Goal: Transaction & Acquisition: Obtain resource

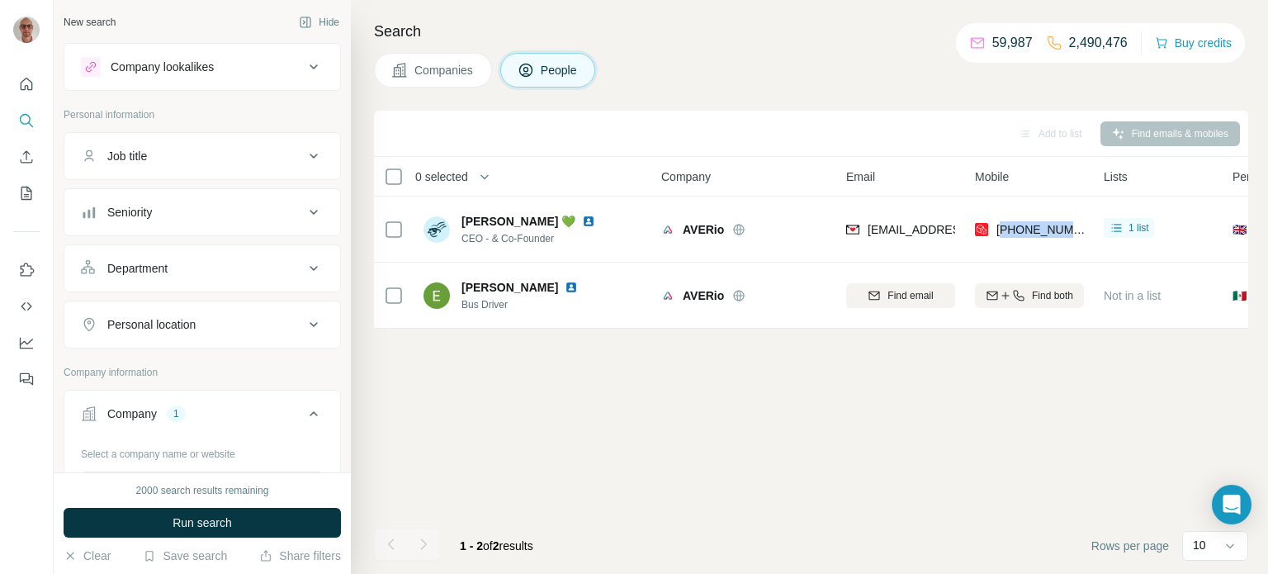
click at [264, 145] on button "Job title" at bounding box center [202, 156] width 276 height 40
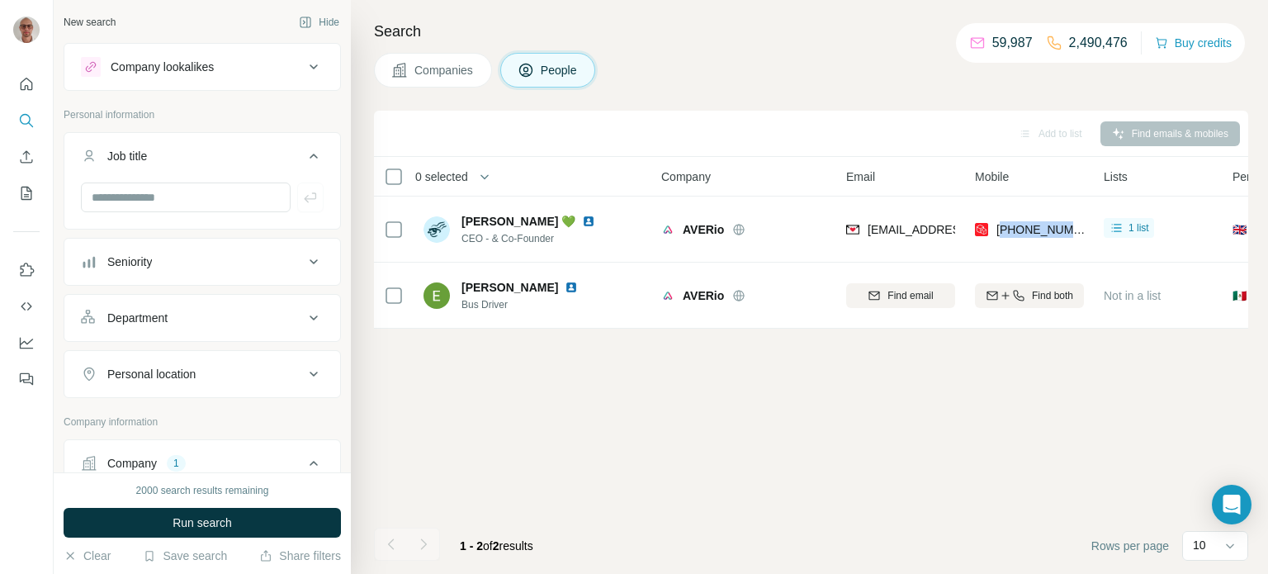
click at [255, 155] on div "Job title" at bounding box center [192, 156] width 223 height 17
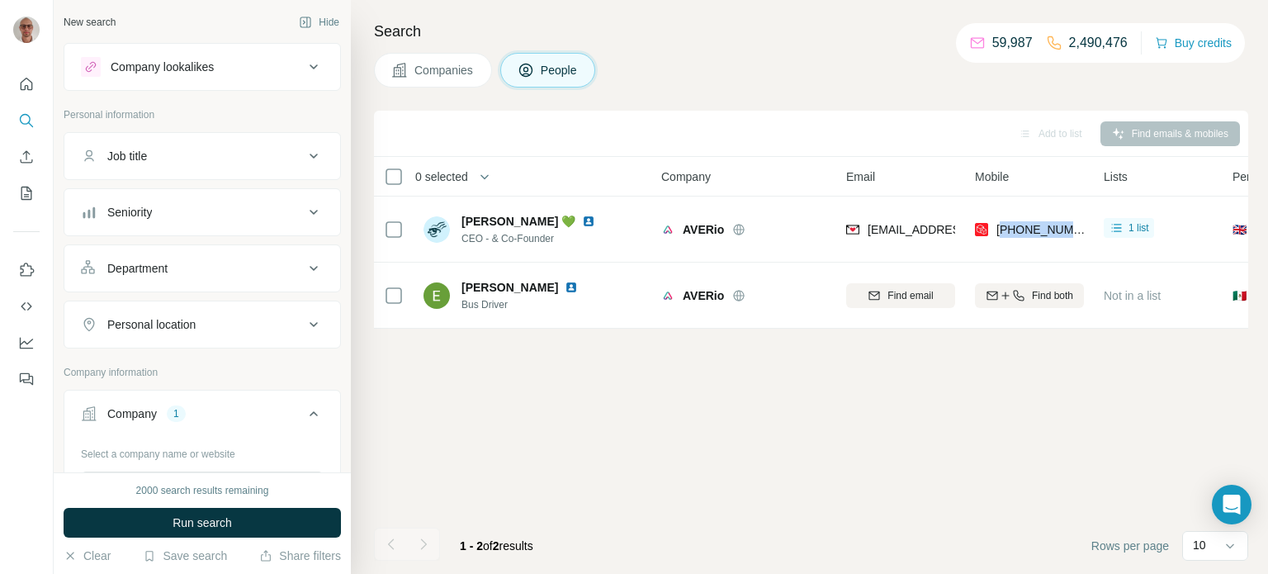
click at [311, 65] on icon at bounding box center [314, 67] width 20 height 20
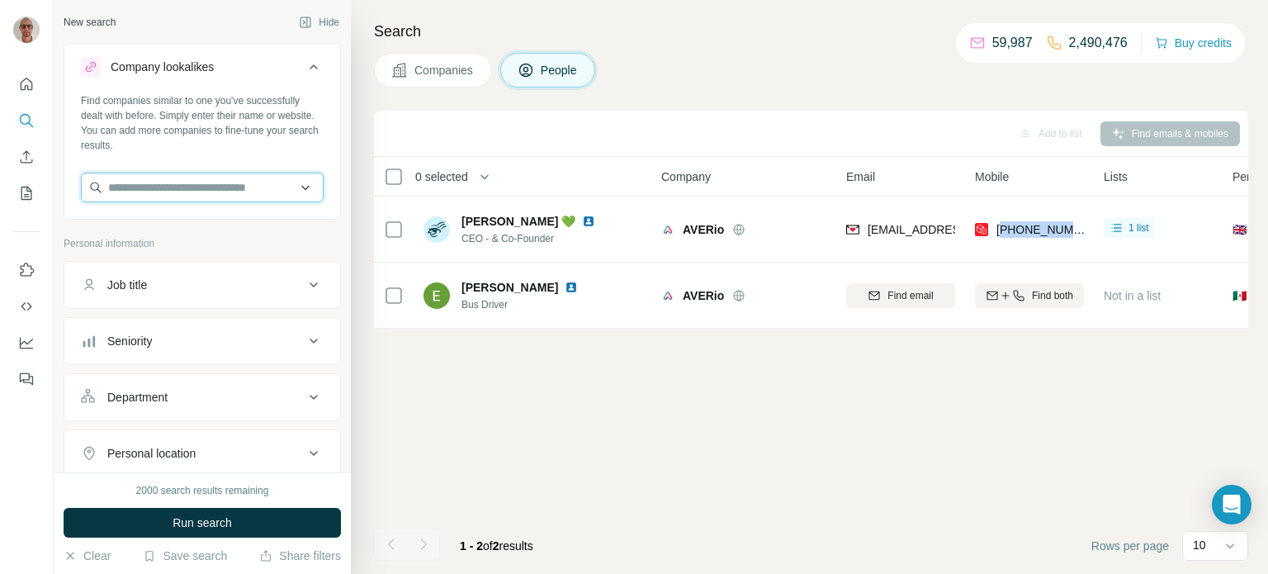
click at [194, 182] on input "text" at bounding box center [202, 188] width 243 height 30
click at [447, 60] on button "Companies" at bounding box center [433, 70] width 118 height 35
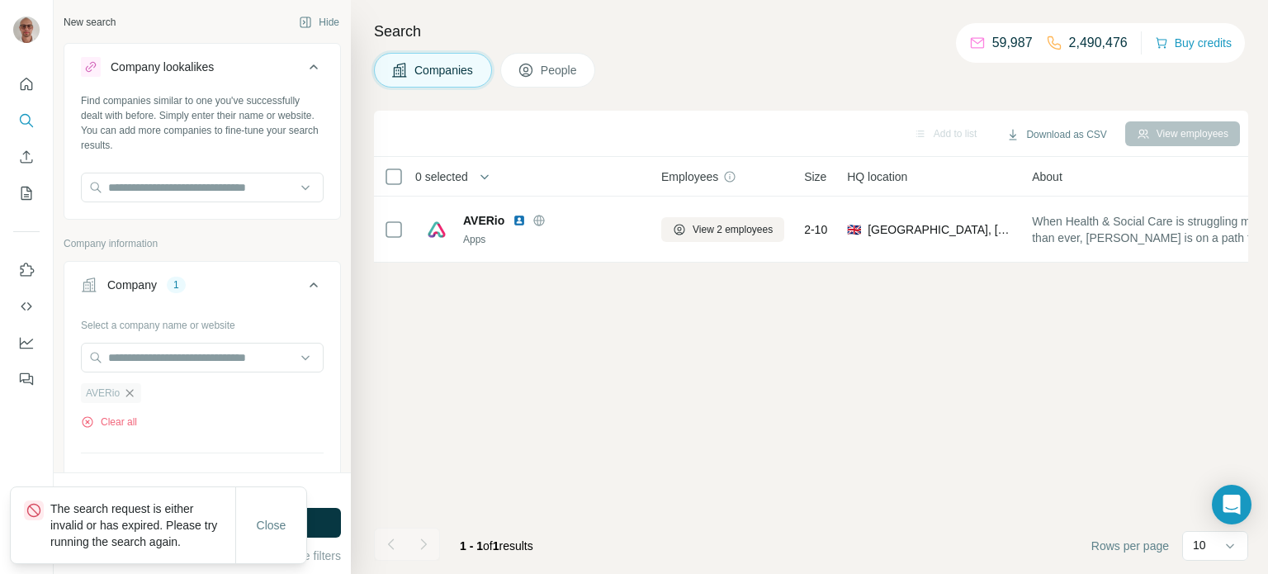
click at [129, 395] on icon "button" at bounding box center [129, 392] width 13 height 13
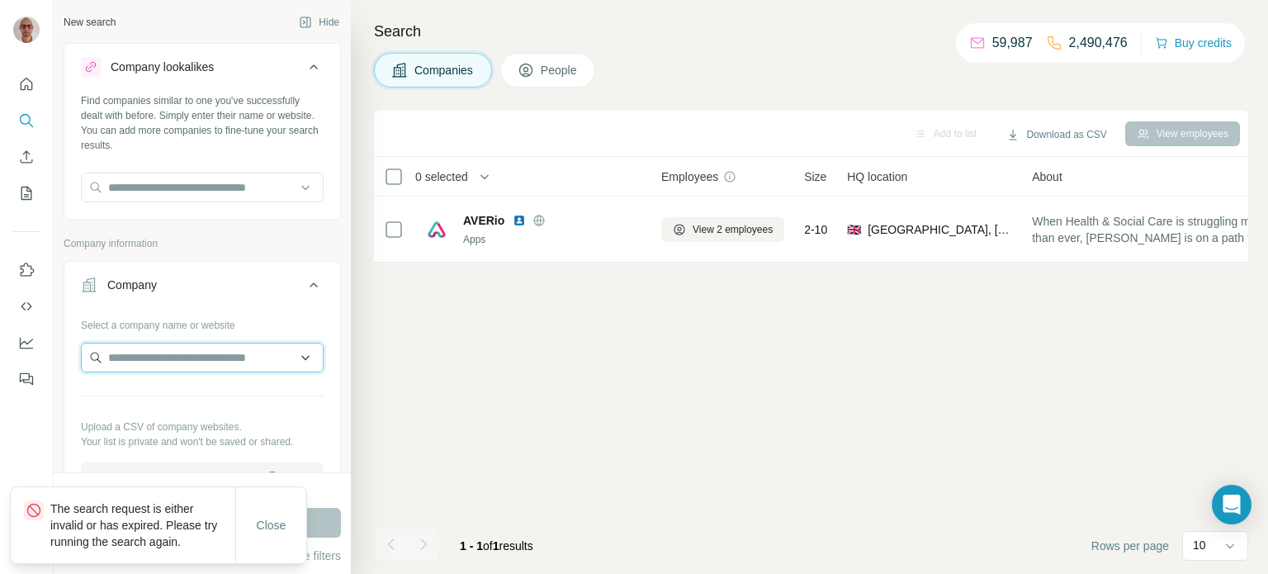
click at [129, 365] on input "text" at bounding box center [202, 358] width 243 height 30
paste input "**********"
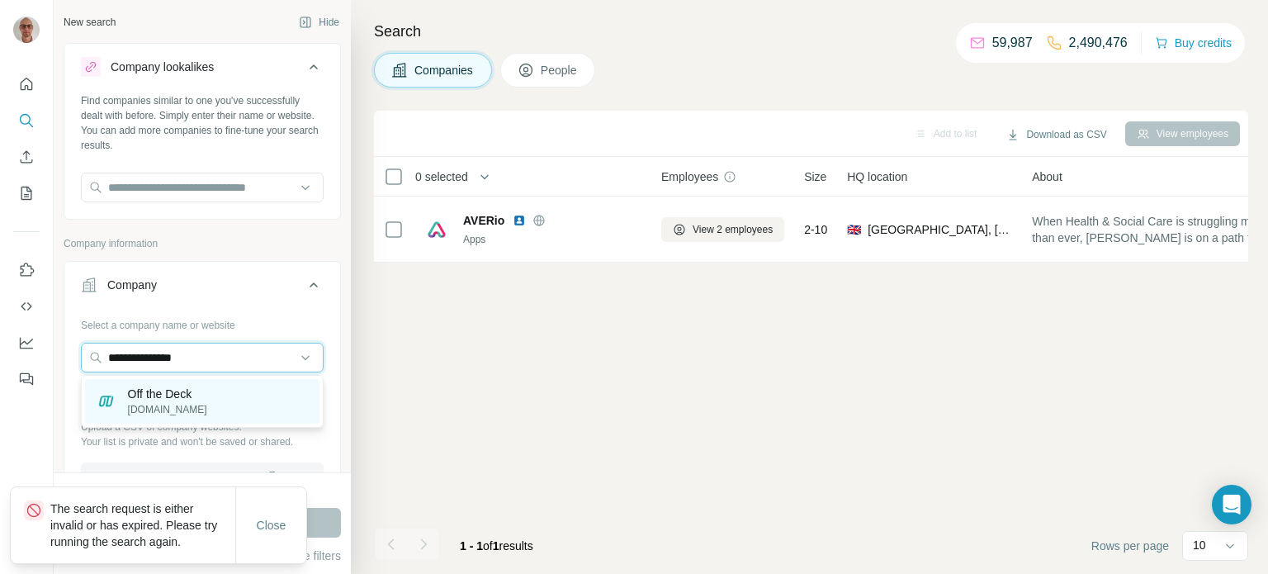
type input "**********"
click at [191, 396] on p "Off the Deck" at bounding box center [167, 393] width 79 height 17
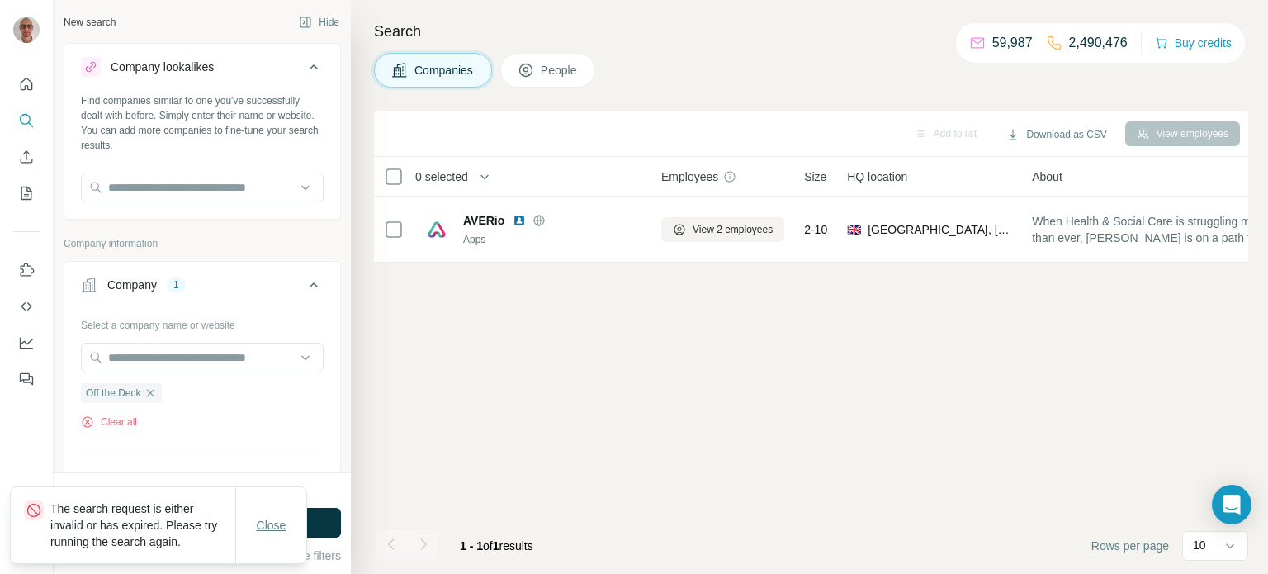
click at [260, 522] on span "Close" at bounding box center [272, 525] width 30 height 17
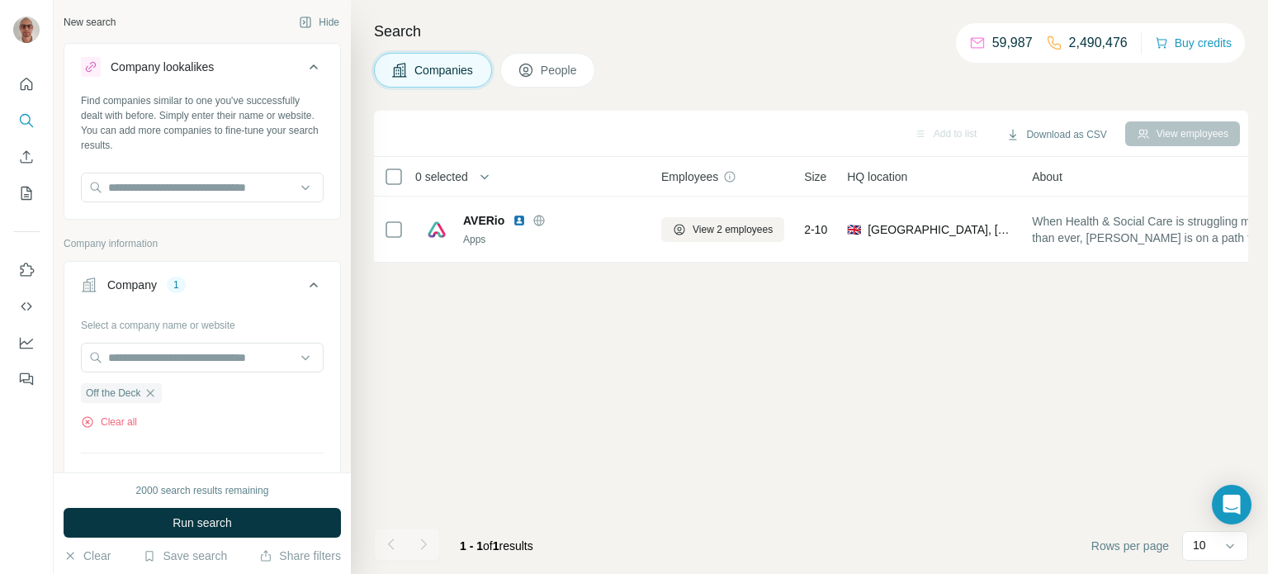
click at [267, 522] on div "Close" at bounding box center [270, 542] width 71 height 76
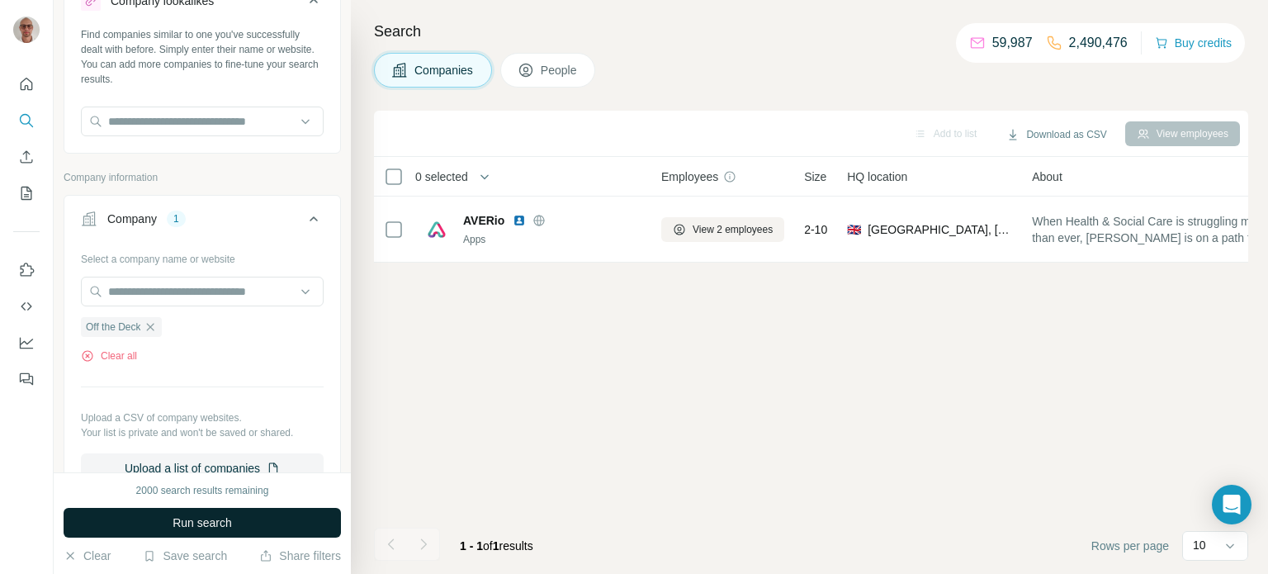
click at [280, 522] on button "Run search" at bounding box center [202, 523] width 277 height 30
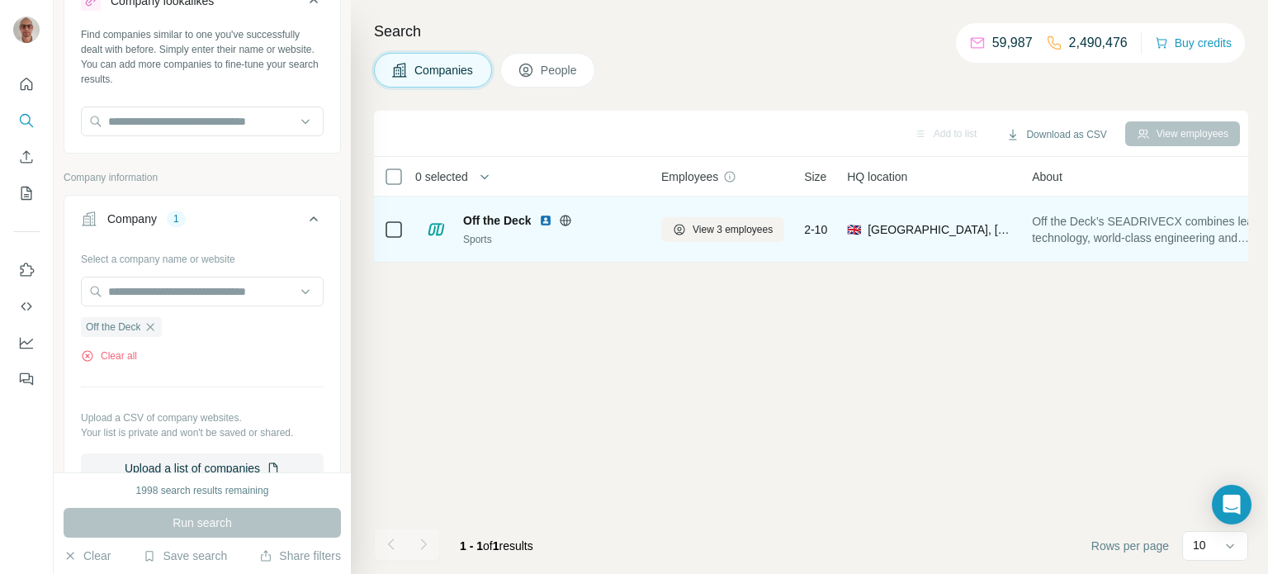
click at [507, 225] on span "Off the Deck" at bounding box center [497, 220] width 68 height 17
click at [495, 222] on span "Off the Deck" at bounding box center [497, 220] width 68 height 17
click at [442, 234] on img at bounding box center [436, 229] width 26 height 26
click at [565, 220] on icon at bounding box center [565, 220] width 13 height 13
click at [835, 234] on td "2-10" at bounding box center [815, 229] width 43 height 66
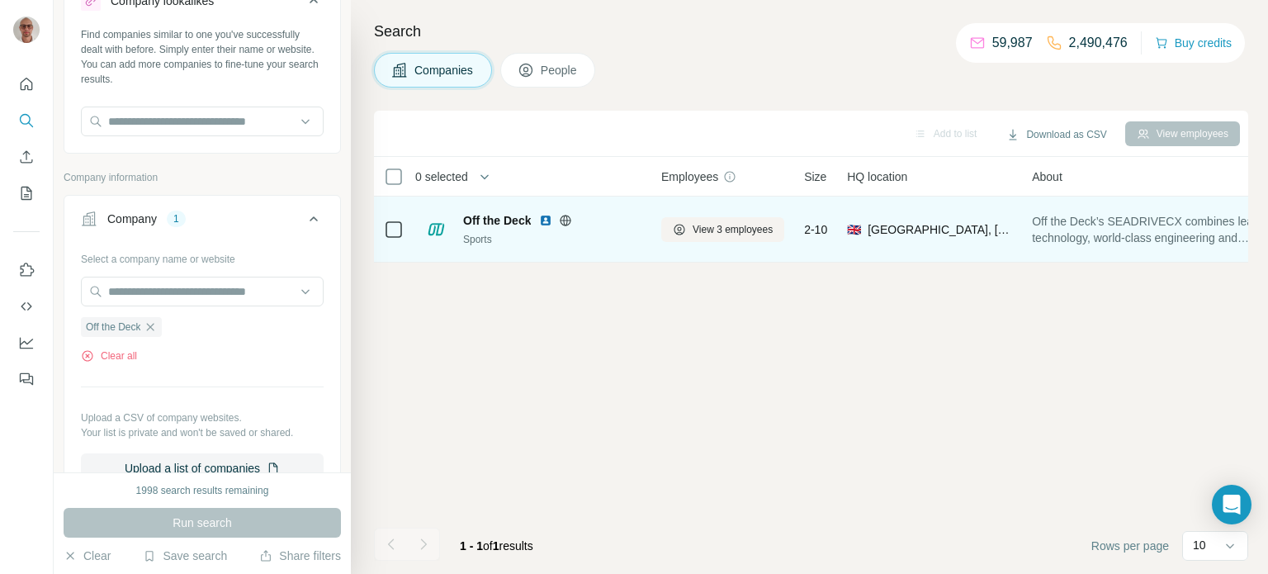
drag, startPoint x: 970, startPoint y: 221, endPoint x: 1080, endPoint y: 221, distance: 110.6
click at [988, 221] on span "[GEOGRAPHIC_DATA], [GEOGRAPHIC_DATA], [GEOGRAPHIC_DATA]" at bounding box center [940, 229] width 144 height 17
click at [1139, 221] on span "Off the Deck’s SEADRIVECX combines leading technology, world-class engineering …" at bounding box center [1154, 229] width 244 height 33
click at [1140, 225] on span "Off the Deck’s SEADRIVECX combines leading technology, world-class engineering …" at bounding box center [1154, 229] width 244 height 33
click at [1062, 224] on span "Off the Deck’s SEADRIVECX combines leading technology, world-class engineering …" at bounding box center [1154, 229] width 244 height 33
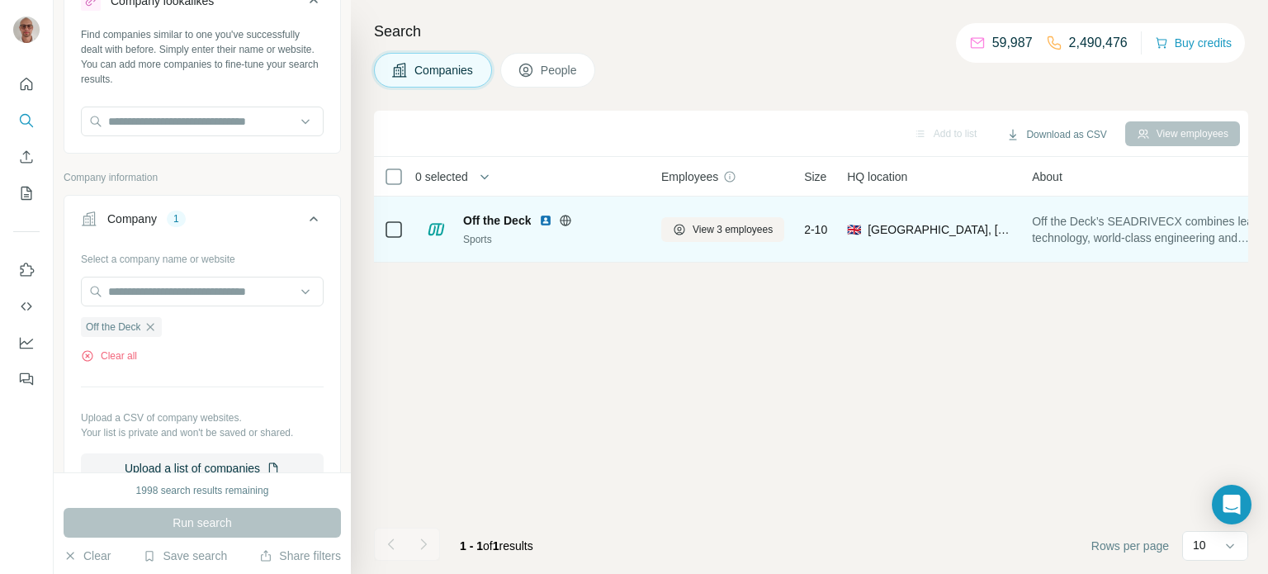
click at [1159, 239] on span "Off the Deck’s SEADRIVECX combines leading technology, world-class engineering …" at bounding box center [1154, 229] width 244 height 33
click at [1165, 234] on span "Off the Deck’s SEADRIVECX combines leading technology, world-class engineering …" at bounding box center [1154, 229] width 244 height 33
click at [754, 234] on span "View 3 employees" at bounding box center [733, 229] width 80 height 15
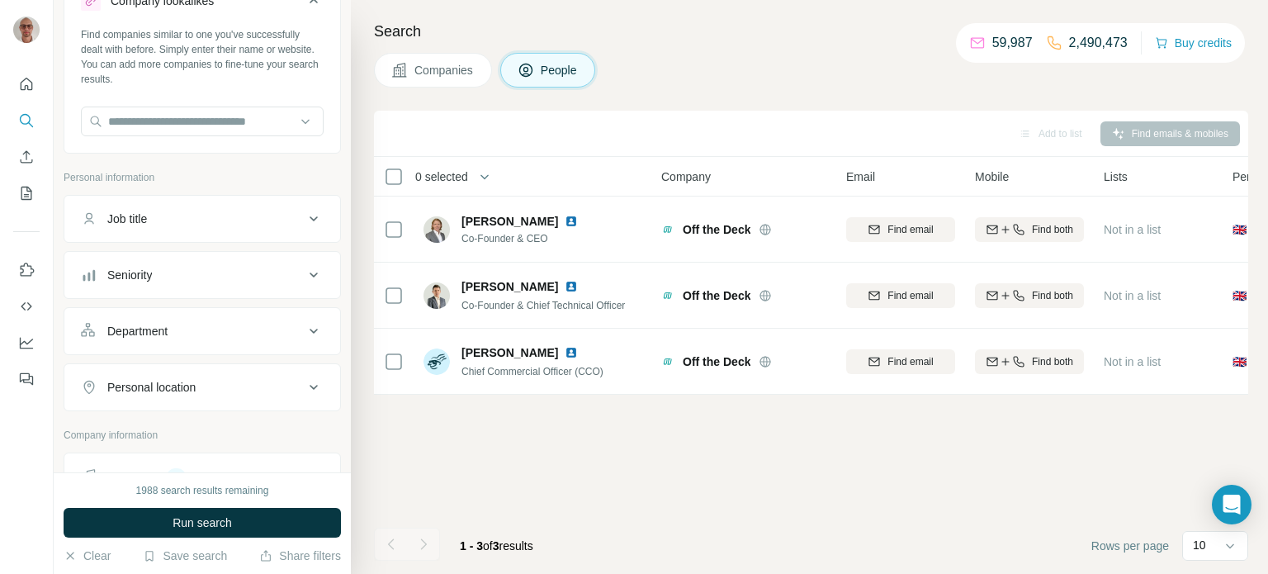
click at [452, 78] on button "Companies" at bounding box center [433, 70] width 118 height 35
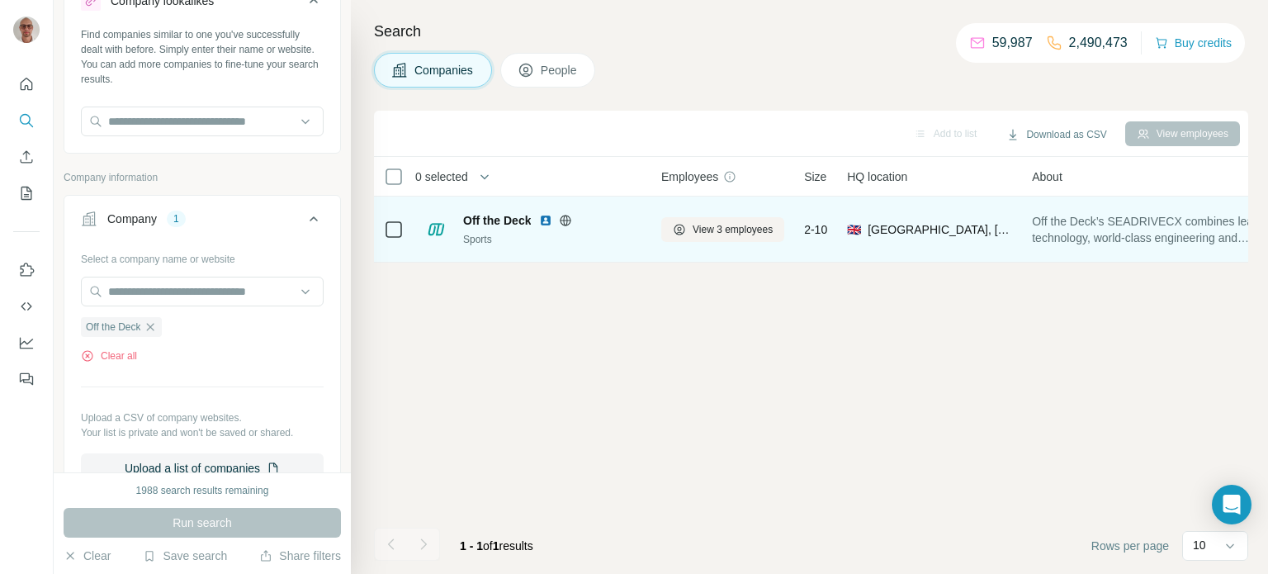
click at [433, 229] on img at bounding box center [436, 229] width 26 height 26
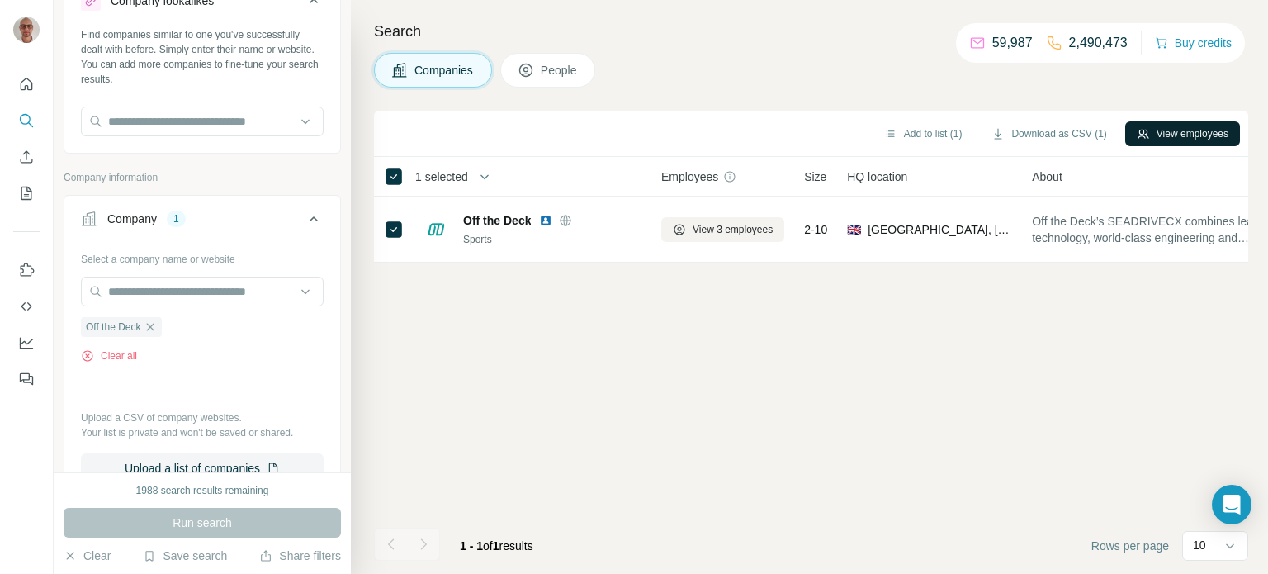
click at [1169, 136] on button "View employees" at bounding box center [1182, 133] width 115 height 25
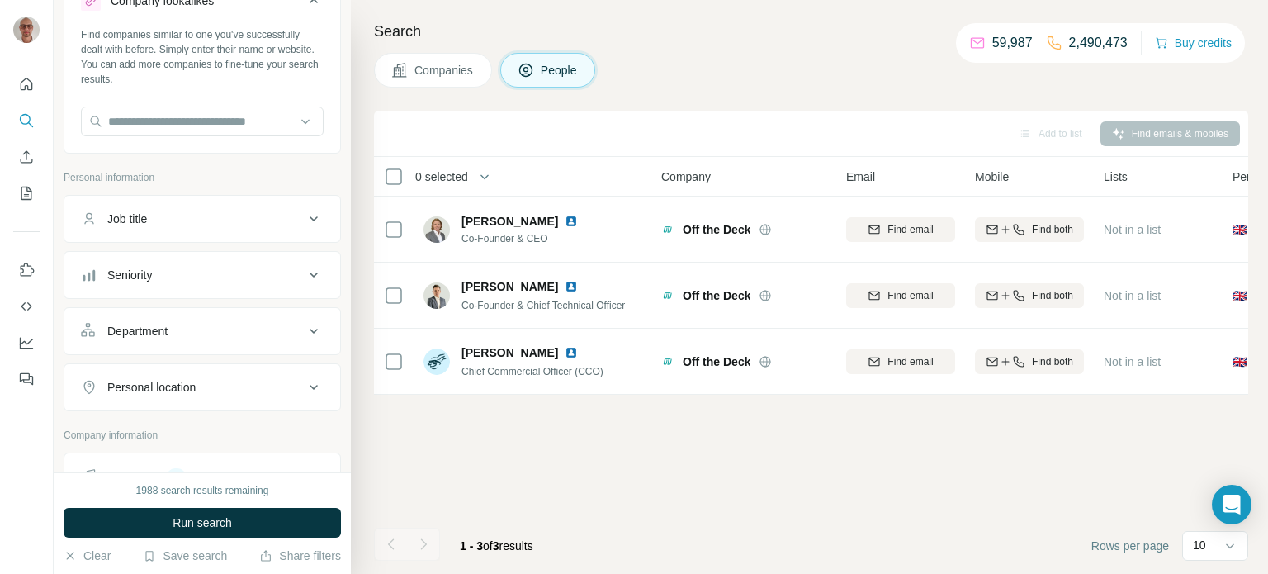
drag, startPoint x: 446, startPoint y: 88, endPoint x: 451, endPoint y: 75, distance: 14.1
click at [446, 87] on div "Search Companies People Add to list Find emails & mobiles 0 selected People Com…" at bounding box center [809, 287] width 917 height 574
click at [452, 69] on span "Companies" at bounding box center [444, 70] width 60 height 17
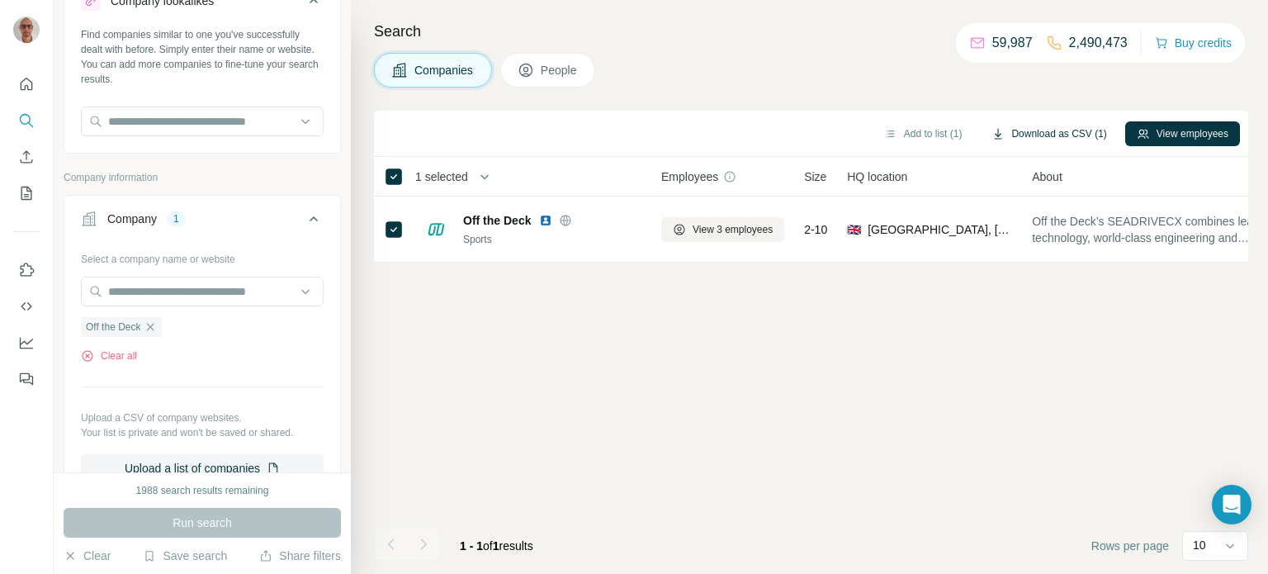
click at [1025, 137] on button "Download as CSV (1)" at bounding box center [1049, 133] width 138 height 25
click at [446, 69] on span "Companies" at bounding box center [444, 70] width 60 height 17
click at [153, 324] on icon "button" at bounding box center [150, 326] width 7 height 7
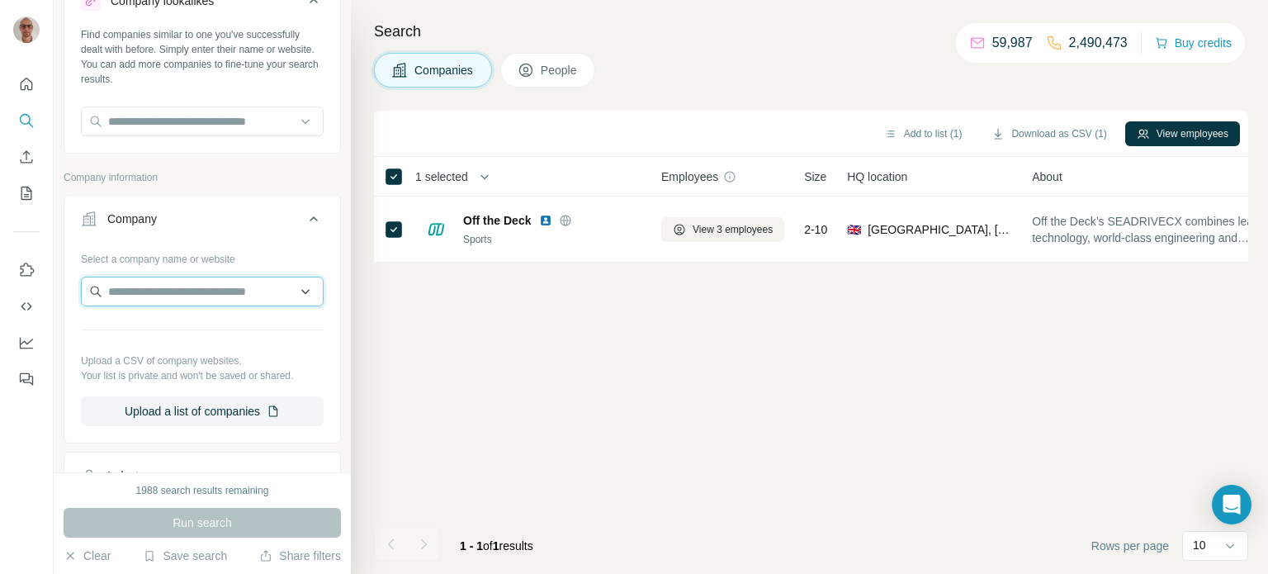
click at [144, 290] on input "text" at bounding box center [202, 292] width 243 height 30
type input "********"
click at [395, 331] on div "Add to list (1) Download as CSV (1) View employees 1 selected Companies Employe…" at bounding box center [811, 342] width 874 height 463
